Goal: Information Seeking & Learning: Learn about a topic

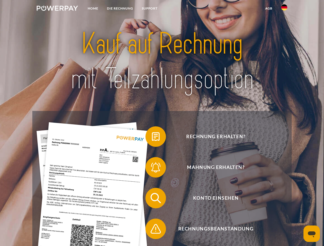
click at [57, 9] on img at bounding box center [57, 8] width 41 height 5
click at [284, 9] on img at bounding box center [284, 7] width 6 height 6
click at [269, 8] on link "agb" at bounding box center [269, 8] width 16 height 9
click at [152, 138] on span at bounding box center [148, 137] width 26 height 26
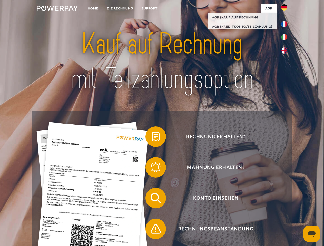
click at [152, 169] on span at bounding box center [148, 168] width 26 height 26
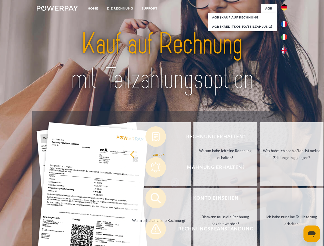
click at [194, 199] on link "Bis wann muss die Rechnung bezahlt werden?" at bounding box center [226, 221] width 64 height 64
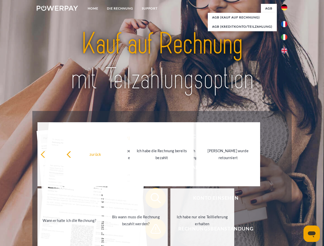
click at [152, 230] on span at bounding box center [148, 229] width 26 height 26
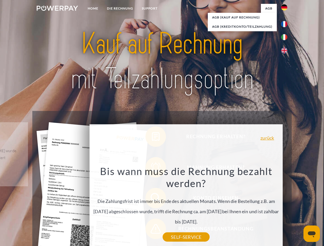
click at [312, 234] on icon "Messaging-Fenster öffnen" at bounding box center [312, 235] width 8 height 6
